Goal: Find specific page/section: Find specific page/section

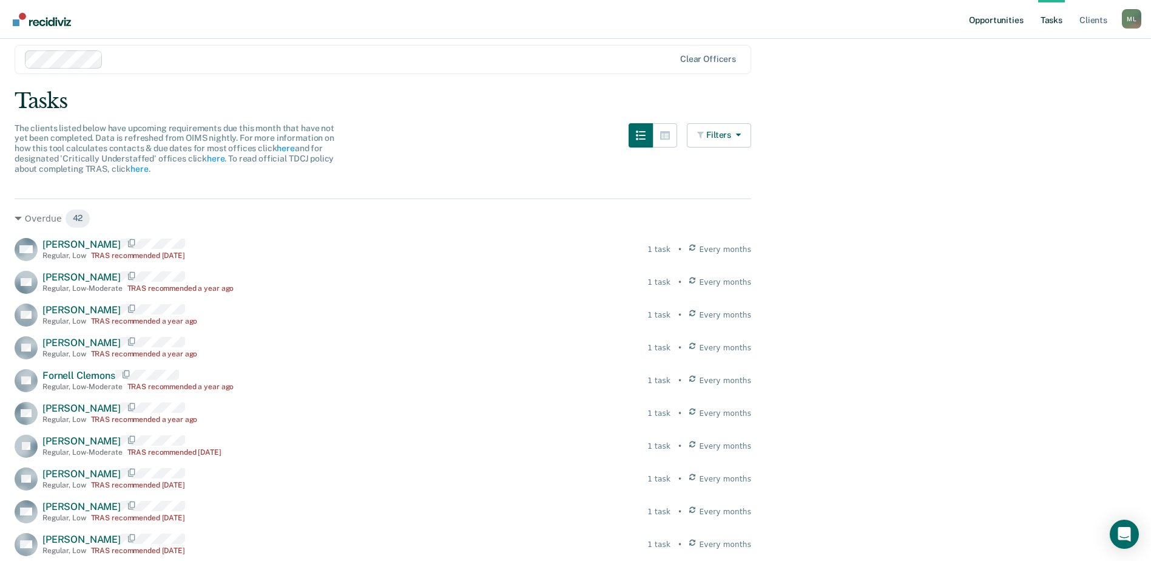
scroll to position [61, 0]
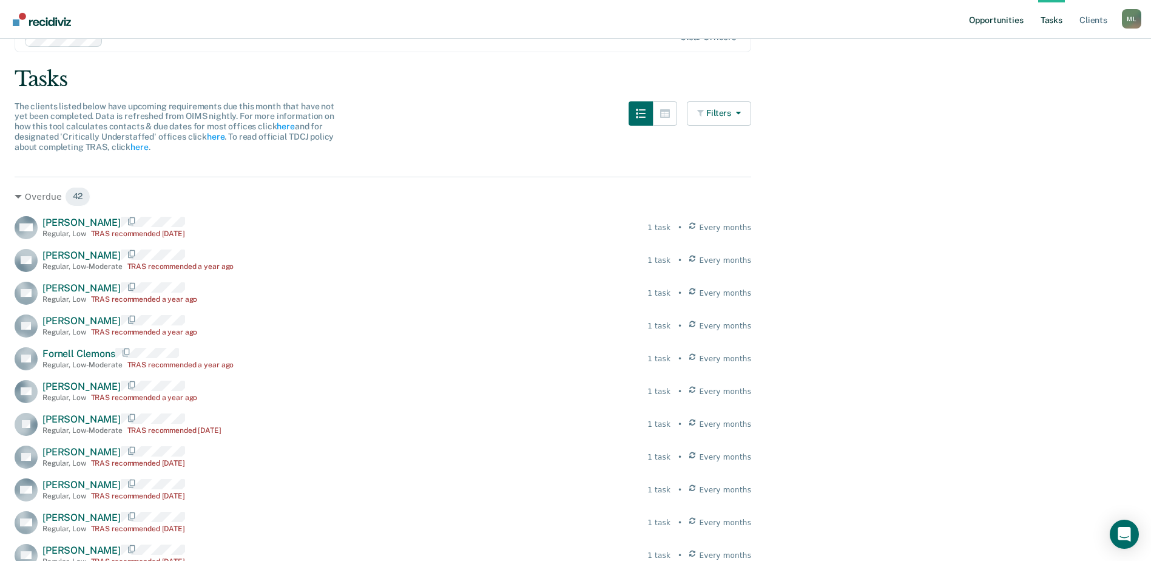
click at [1007, 24] on link "Opportunities" at bounding box center [996, 19] width 59 height 39
